Goal: Use online tool/utility: Utilize a website feature to perform a specific function

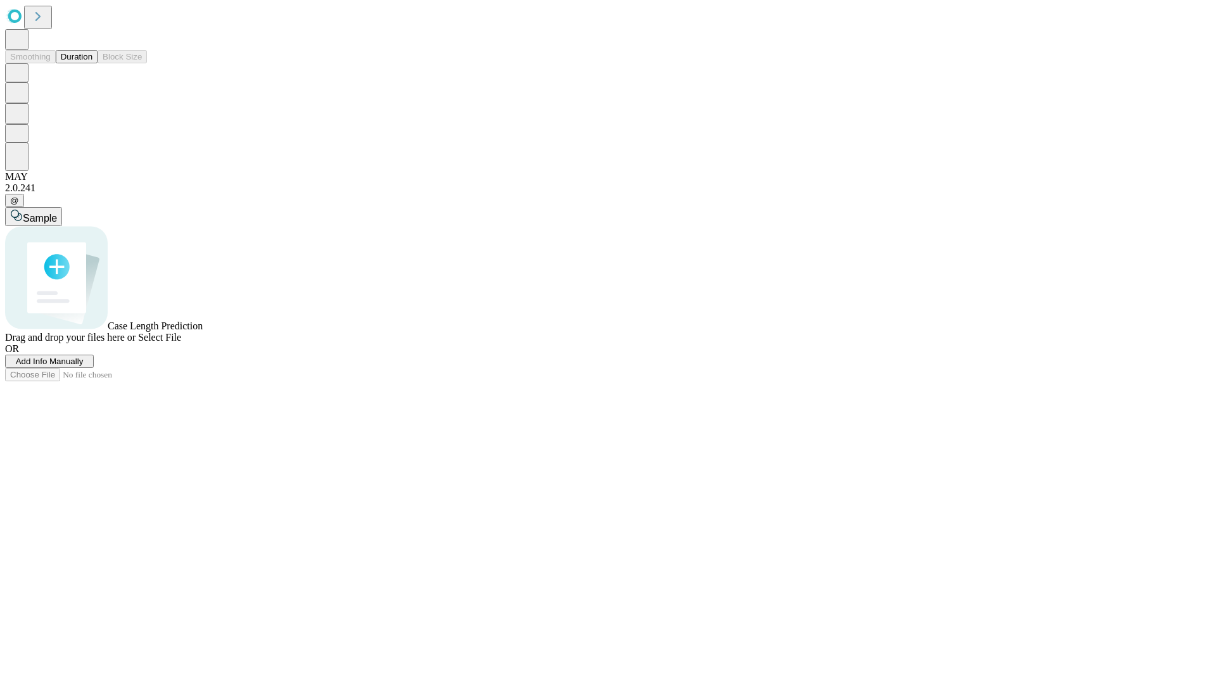
click at [92, 63] on button "Duration" at bounding box center [77, 56] width 42 height 13
click at [84, 366] on span "Add Info Manually" at bounding box center [50, 360] width 68 height 9
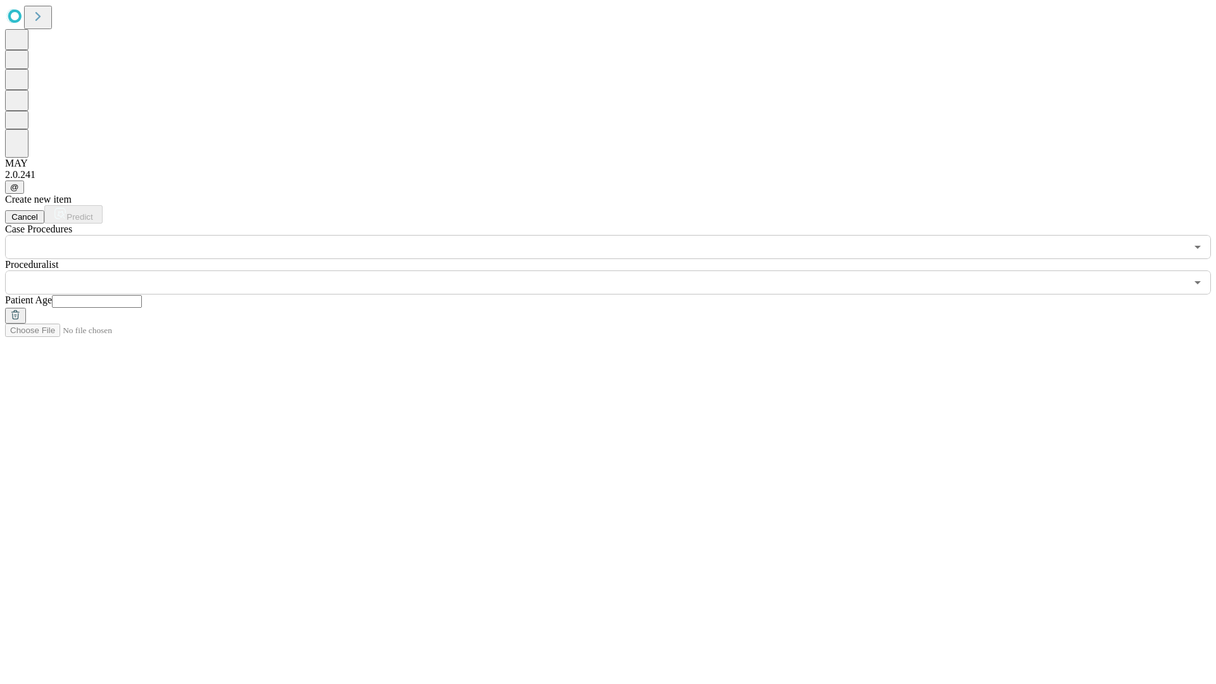
click at [142, 295] on input "text" at bounding box center [97, 301] width 90 height 13
type input "**"
click at [617, 270] on input "text" at bounding box center [595, 282] width 1181 height 24
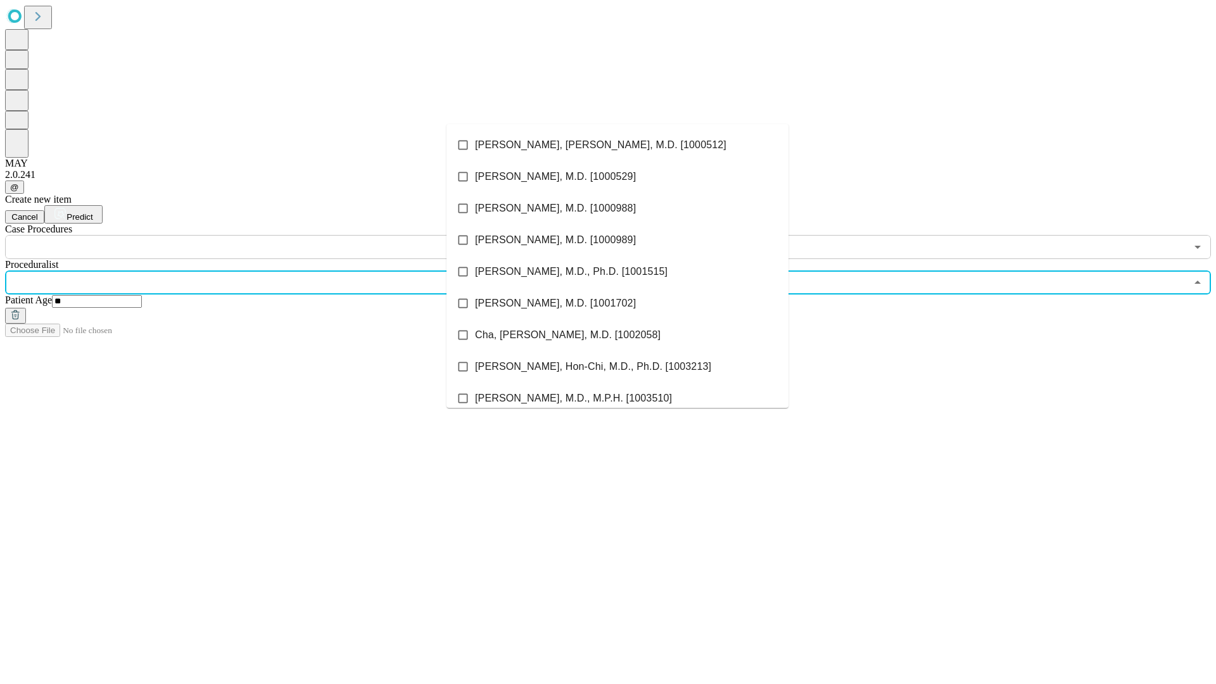
click at [617, 145] on li "[PERSON_NAME], [PERSON_NAME], M.D. [1000512]" at bounding box center [617, 145] width 342 height 32
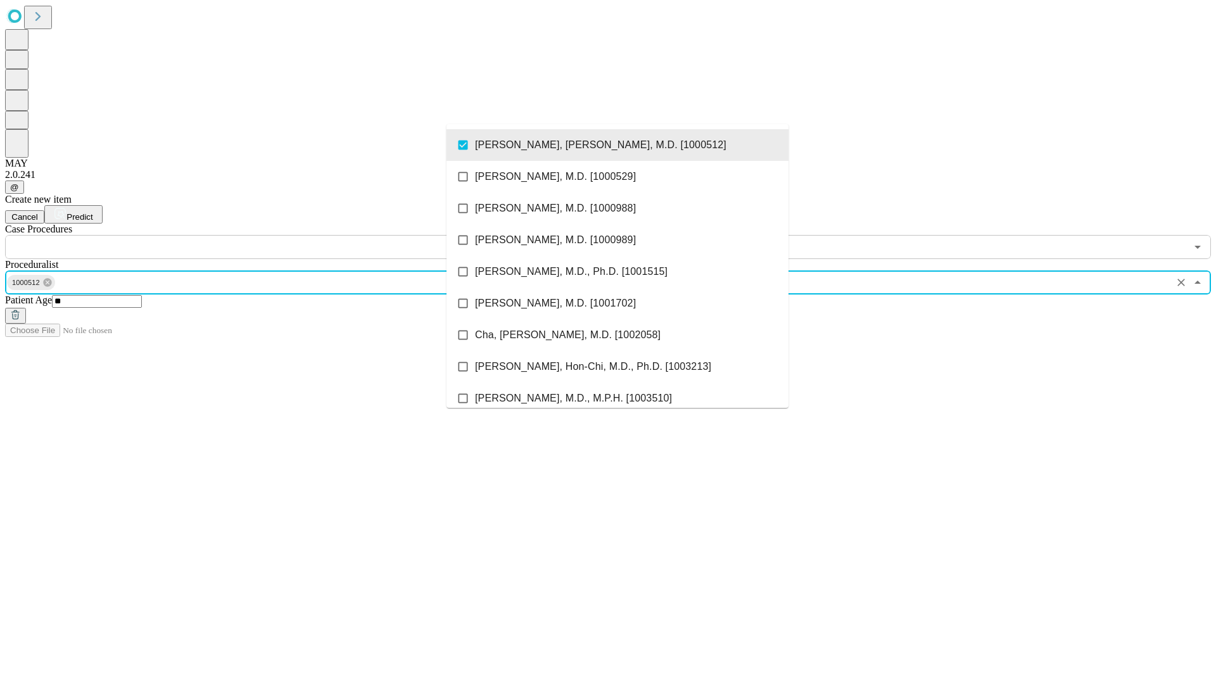
click at [266, 235] on input "text" at bounding box center [595, 247] width 1181 height 24
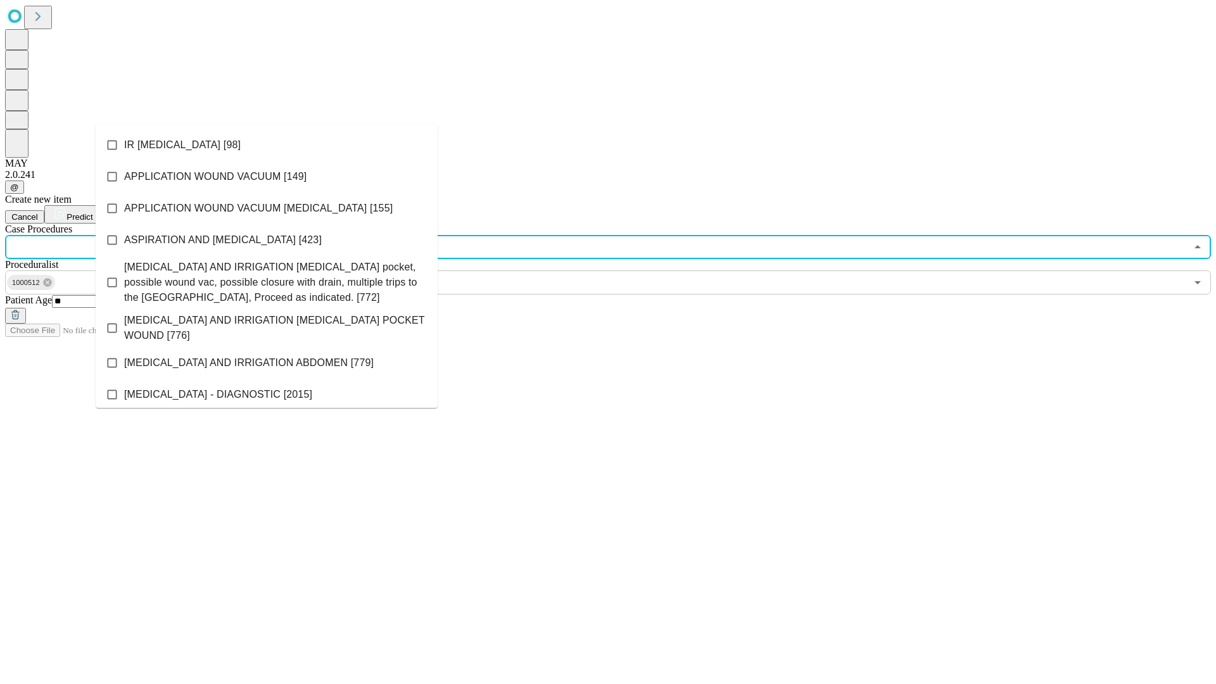
click at [267, 145] on li "IR [MEDICAL_DATA] [98]" at bounding box center [267, 145] width 342 height 32
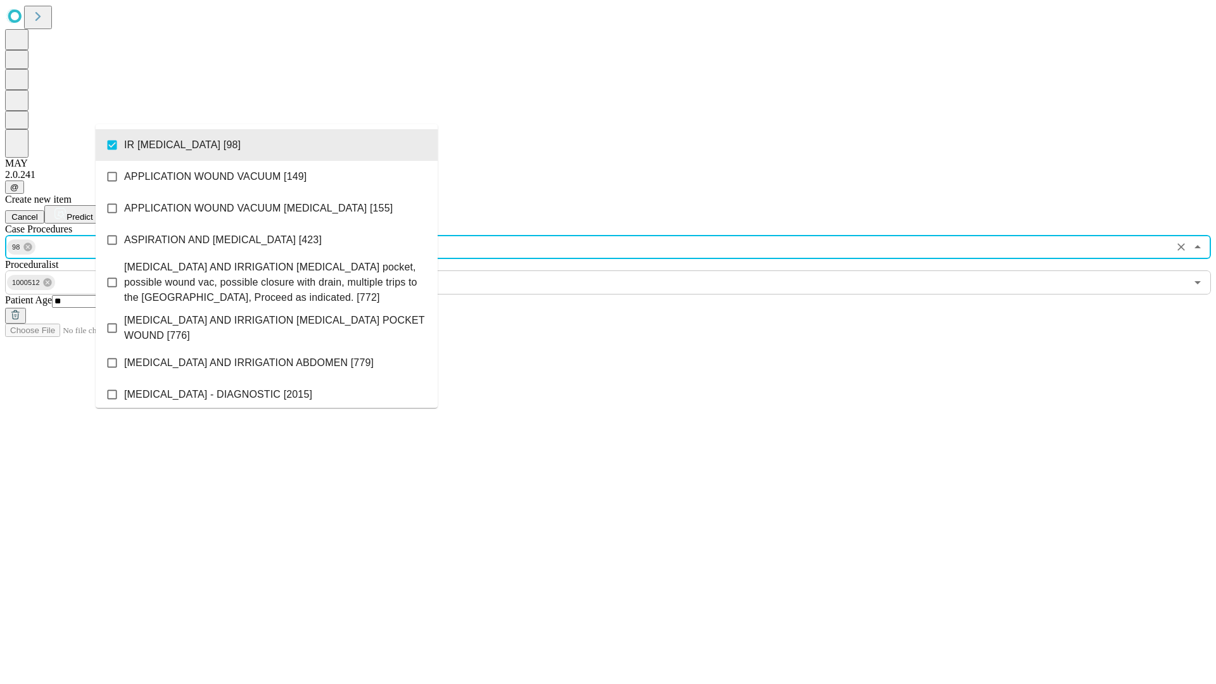
click at [92, 212] on span "Predict" at bounding box center [79, 216] width 26 height 9
